Goal: Navigation & Orientation: Understand site structure

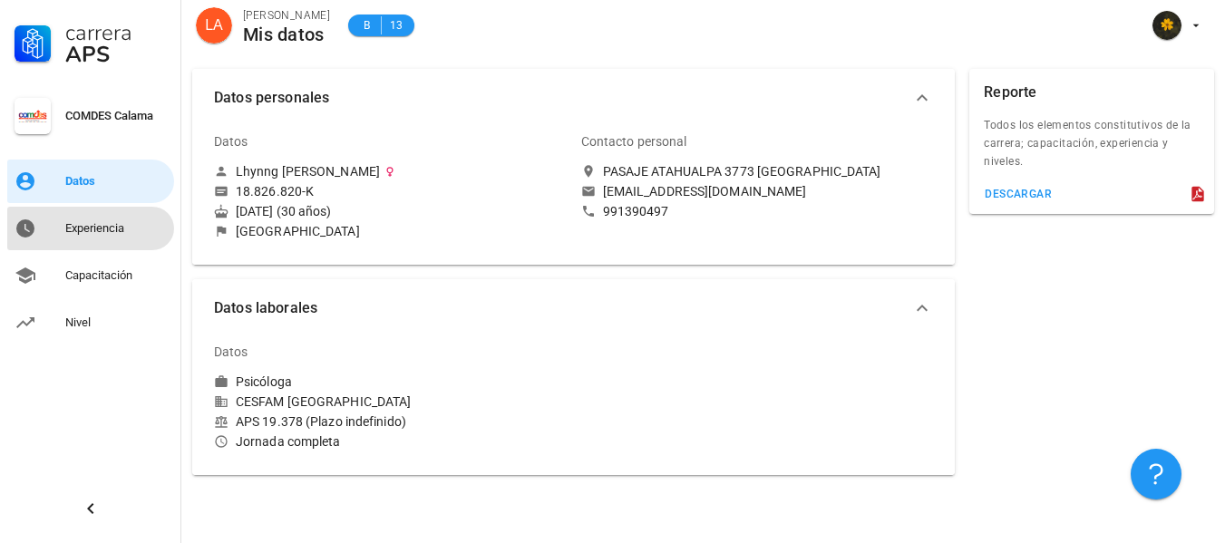
click at [66, 221] on div "Experiencia" at bounding box center [116, 228] width 102 height 15
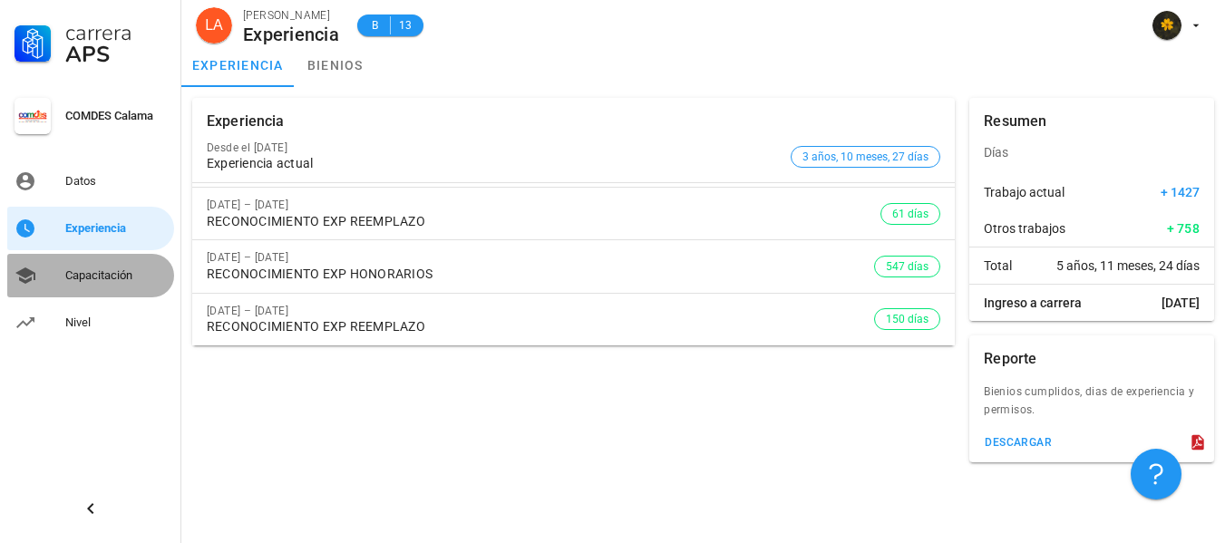
click at [89, 268] on div "Capacitación" at bounding box center [116, 275] width 102 height 29
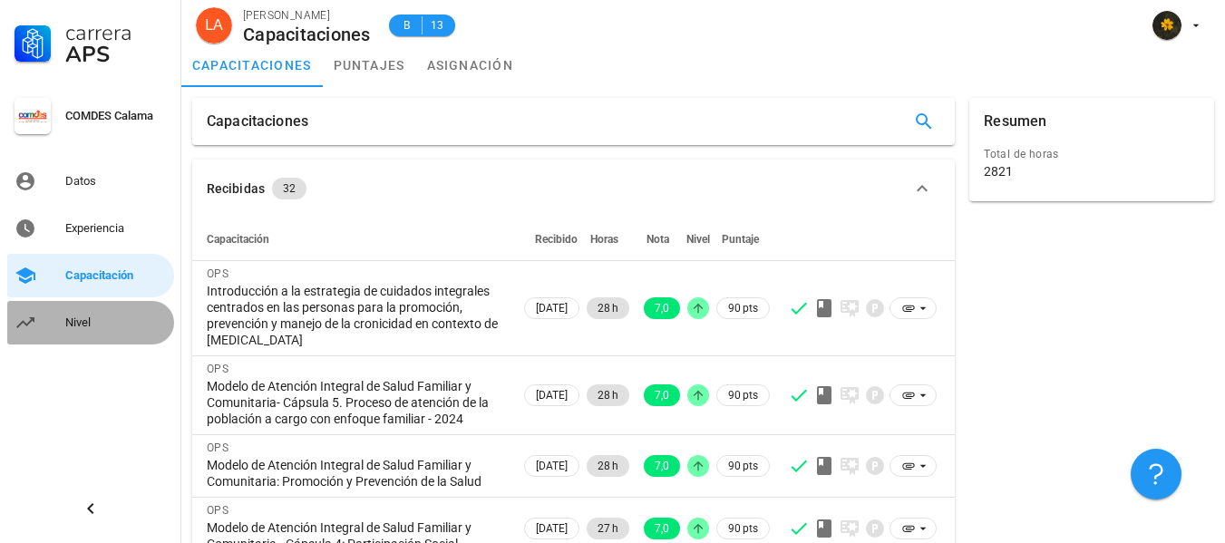
click at [79, 322] on div "Nivel" at bounding box center [116, 323] width 102 height 15
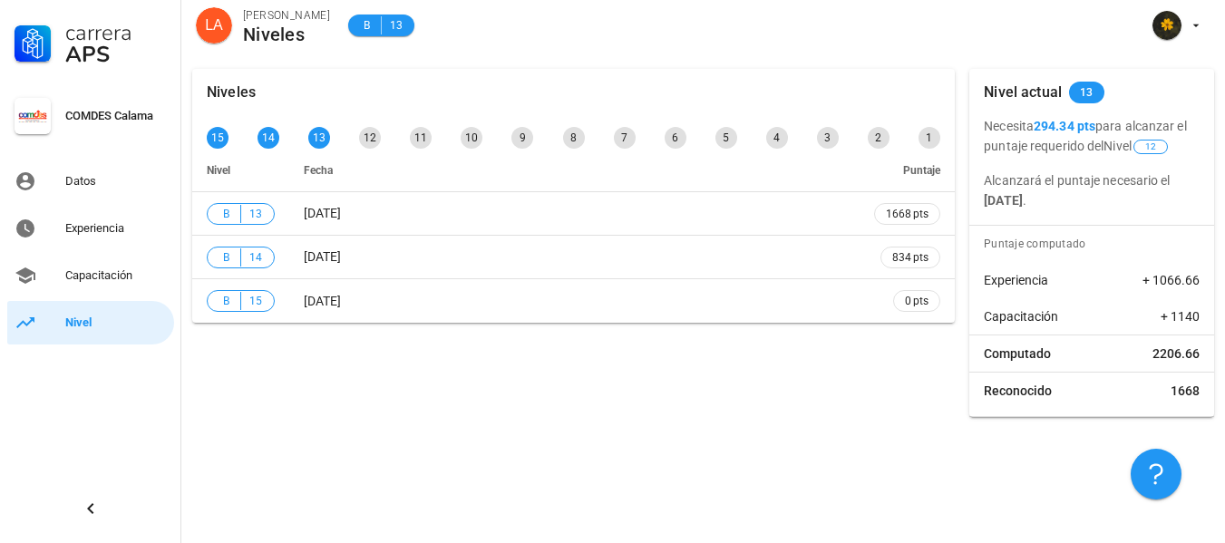
click at [752, 437] on div "Niveles 15 14 13 12 11 10 9 8 7 6 5 4 3 2 1 Nivel Fecha Puntaje B 13 [DATE] 166…" at bounding box center [703, 300] width 1044 height 485
click at [117, 276] on div "Capacitación" at bounding box center [116, 275] width 102 height 15
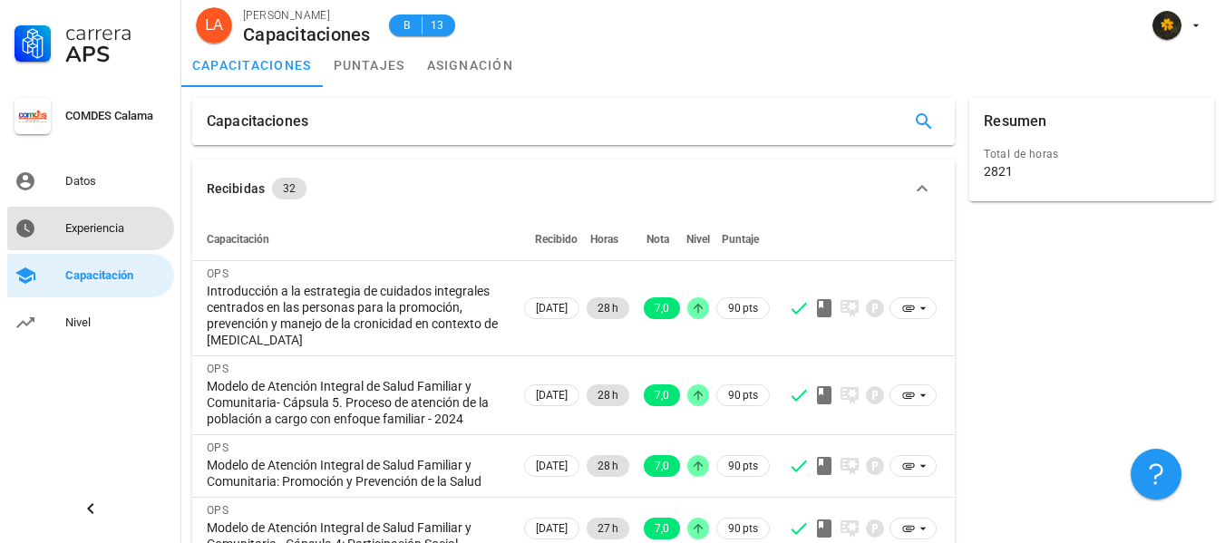
click at [118, 210] on link "Experiencia" at bounding box center [90, 229] width 167 height 44
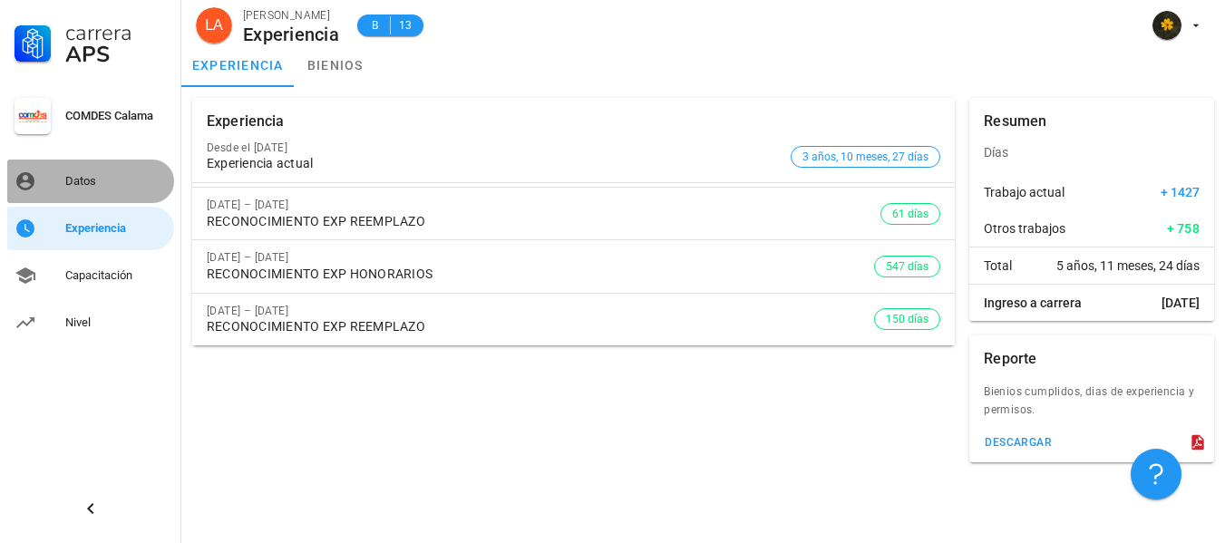
click at [89, 165] on link "Datos" at bounding box center [90, 182] width 167 height 44
